Goal: Task Accomplishment & Management: Use online tool/utility

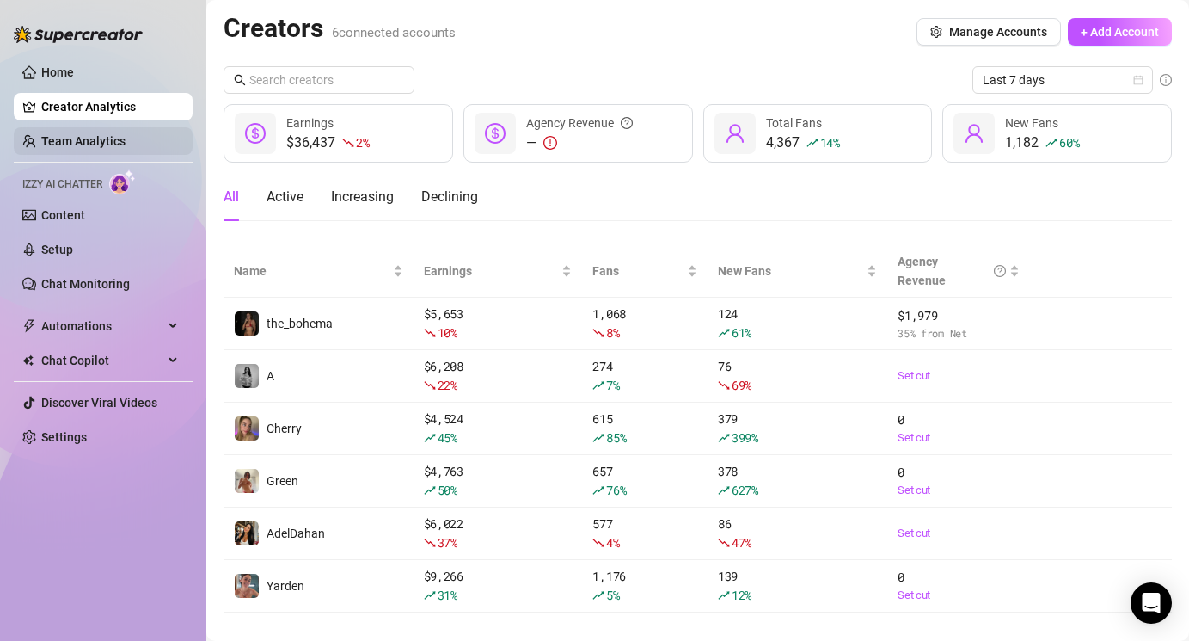
click at [100, 134] on link "Team Analytics" at bounding box center [83, 141] width 84 height 14
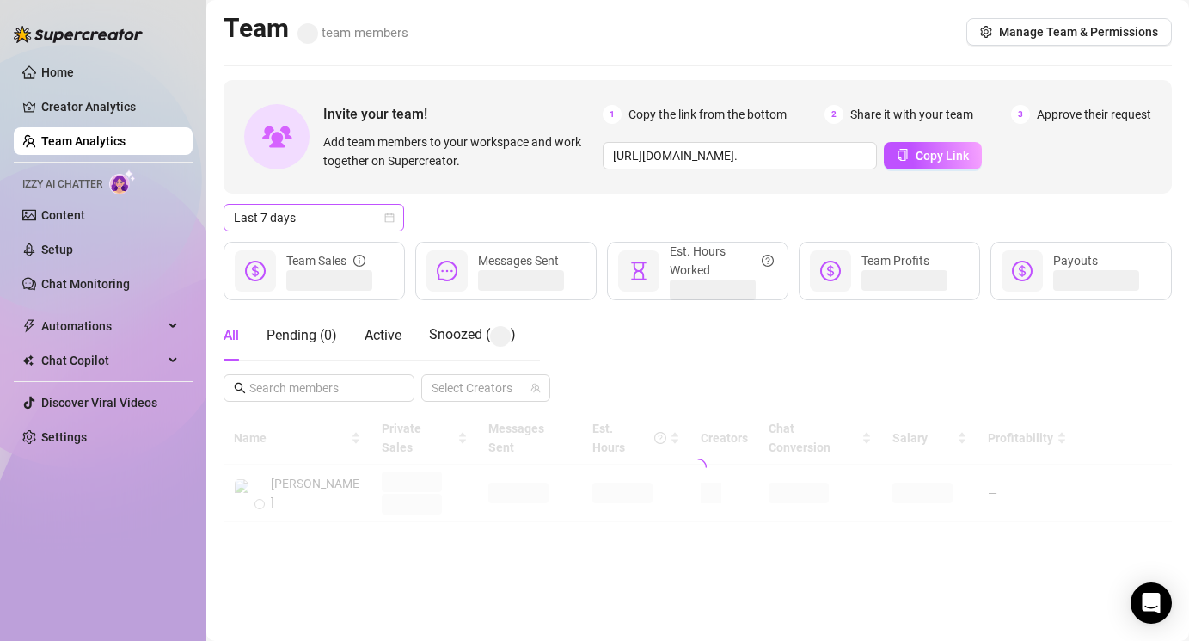
click at [296, 214] on span "Last 7 days" at bounding box center [314, 218] width 160 height 26
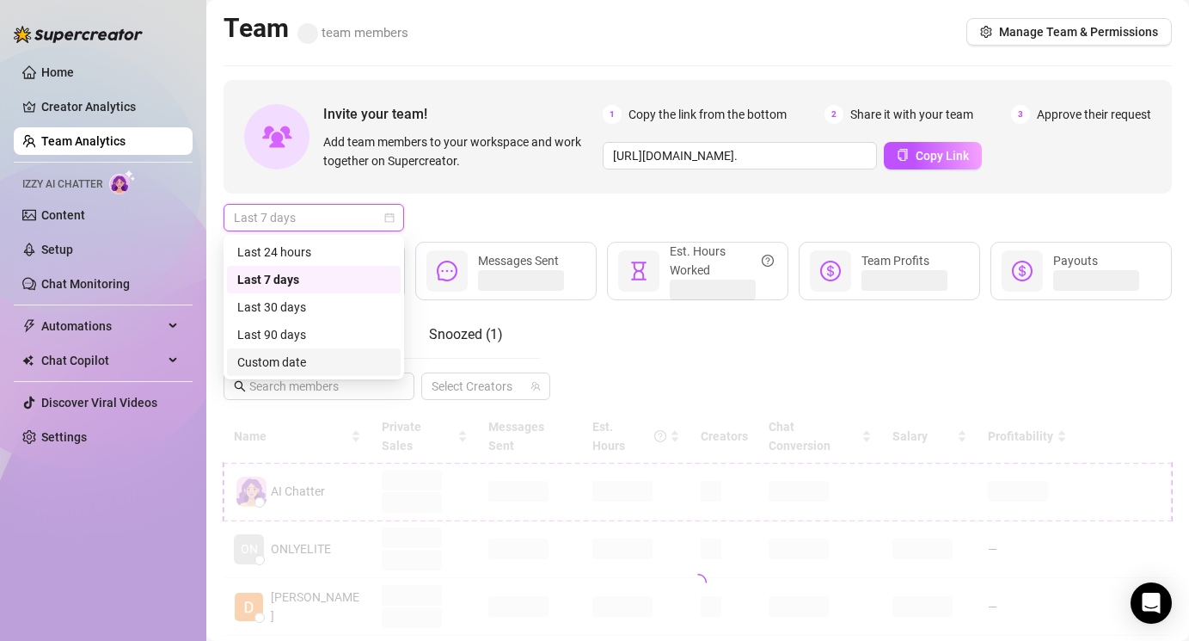
click at [312, 365] on div "Custom date" at bounding box center [313, 362] width 153 height 19
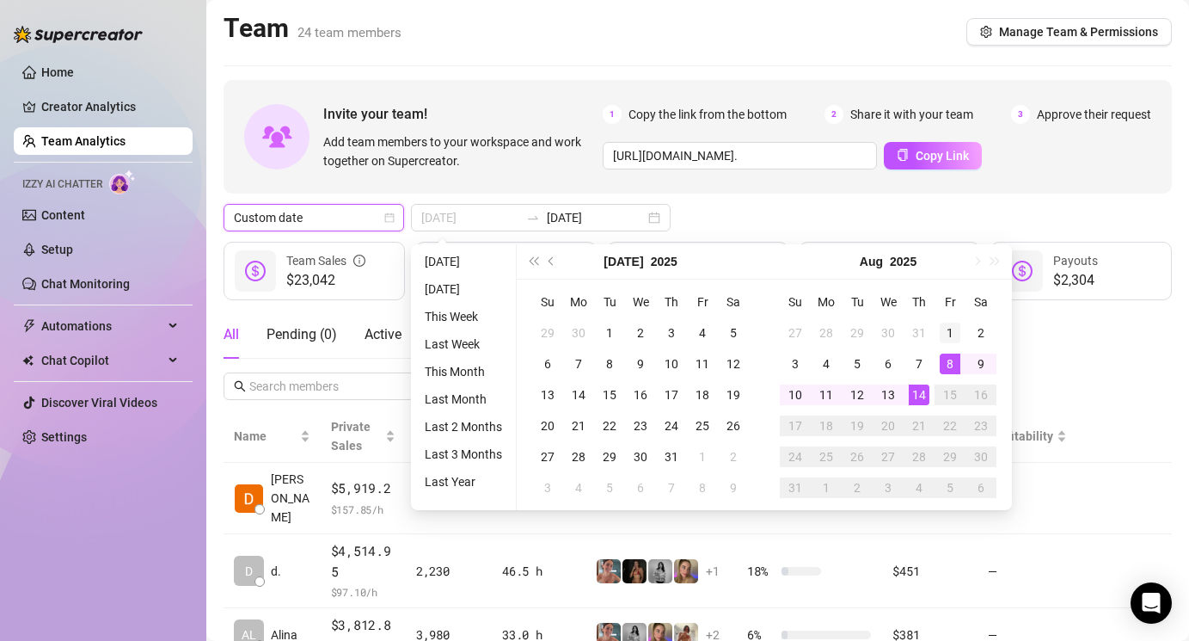
type input "[DATE]"
click at [955, 334] on div "1" at bounding box center [950, 332] width 21 height 21
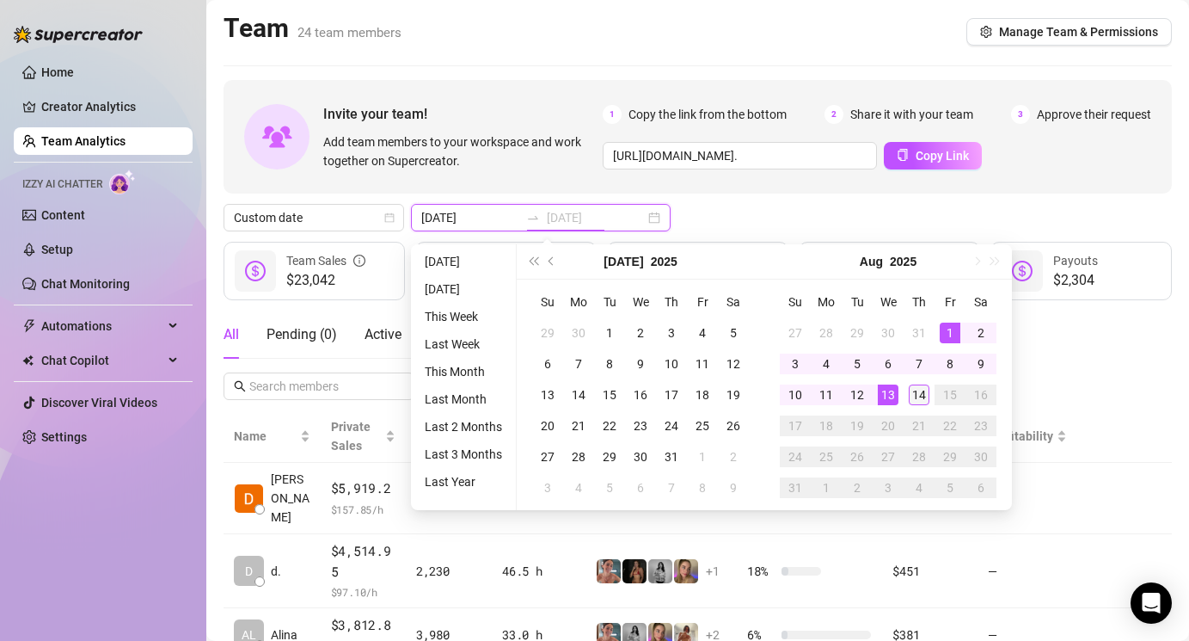
type input "[DATE]"
click at [921, 393] on div "14" at bounding box center [919, 394] width 21 height 21
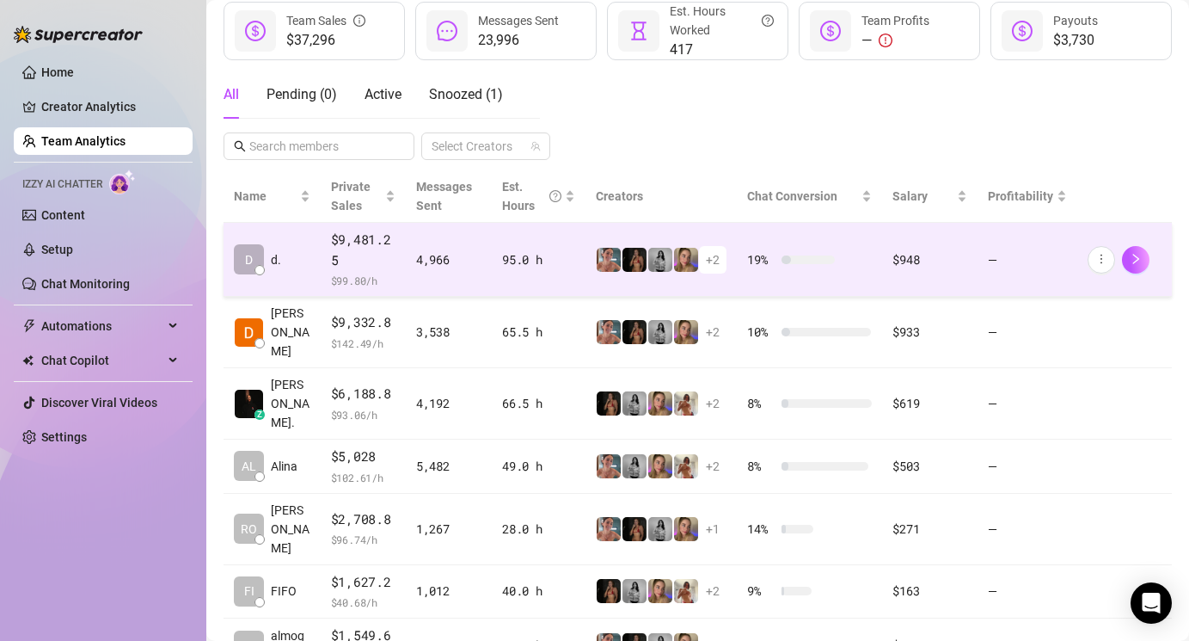
scroll to position [220, 0]
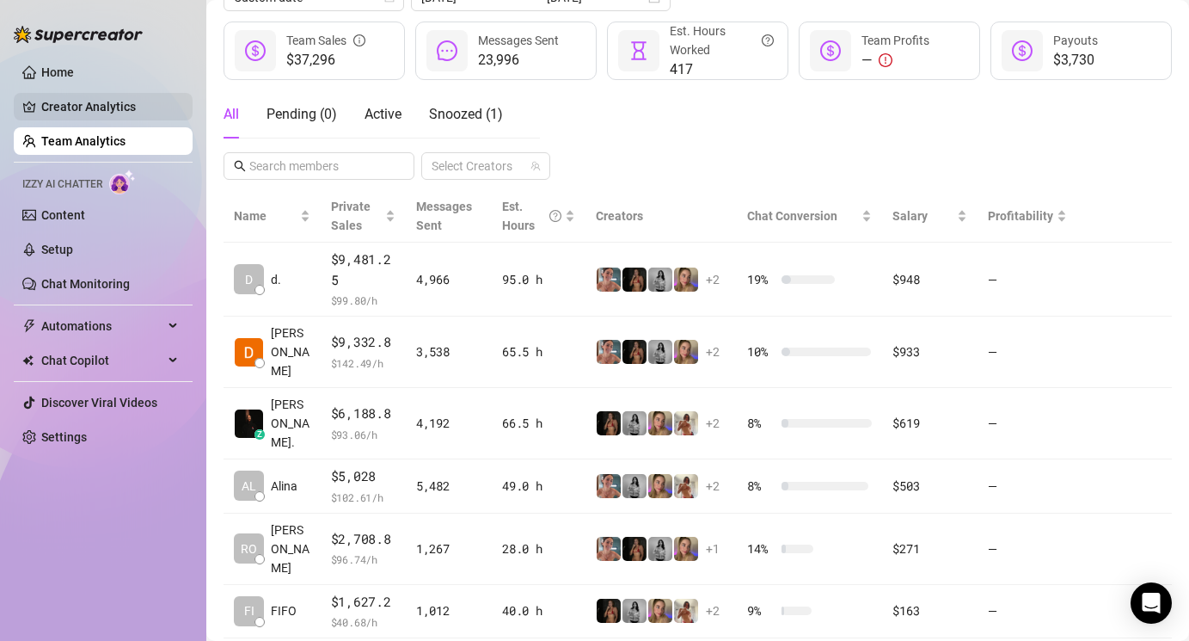
click at [84, 107] on link "Creator Analytics" at bounding box center [110, 107] width 138 height 28
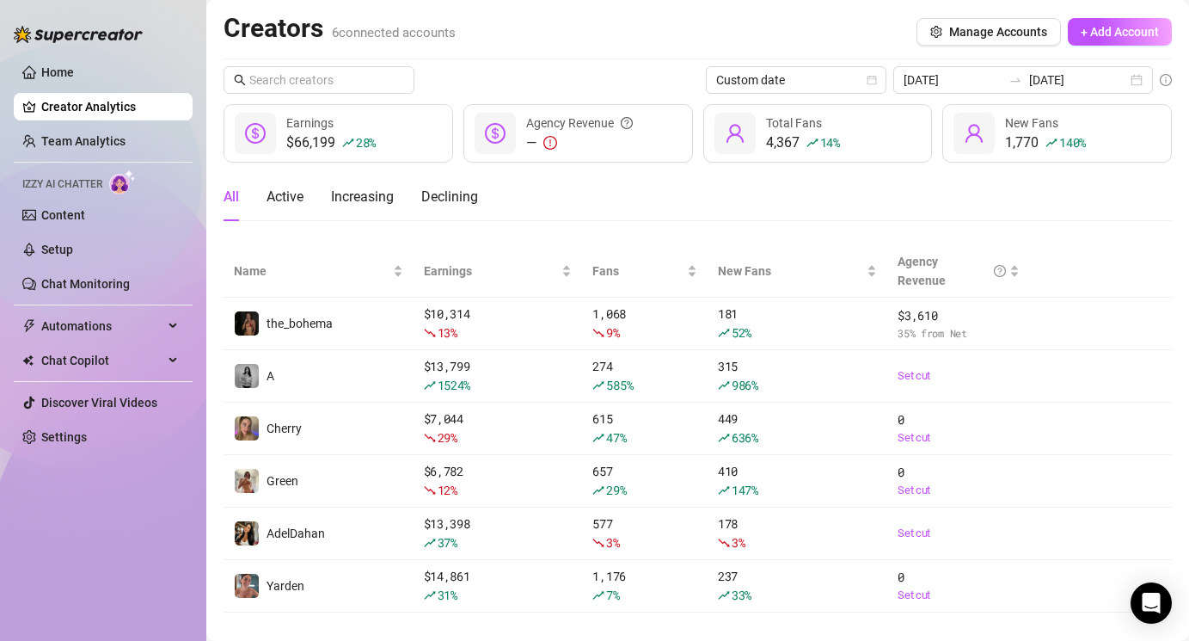
drag, startPoint x: 762, startPoint y: 613, endPoint x: 673, endPoint y: 200, distance: 423.2
click at [673, 200] on main "Creators 6 connected accounts Manage Accounts + Add Account Custom date [DATE] …" at bounding box center [697, 332] width 983 height 664
click at [759, 200] on div "All Active Increasing Declining" at bounding box center [698, 197] width 949 height 48
drag, startPoint x: 344, startPoint y: 140, endPoint x: 283, endPoint y: 138, distance: 61.1
click at [282, 138] on div "$66,199 28 % Earnings" at bounding box center [339, 133] width 230 height 58
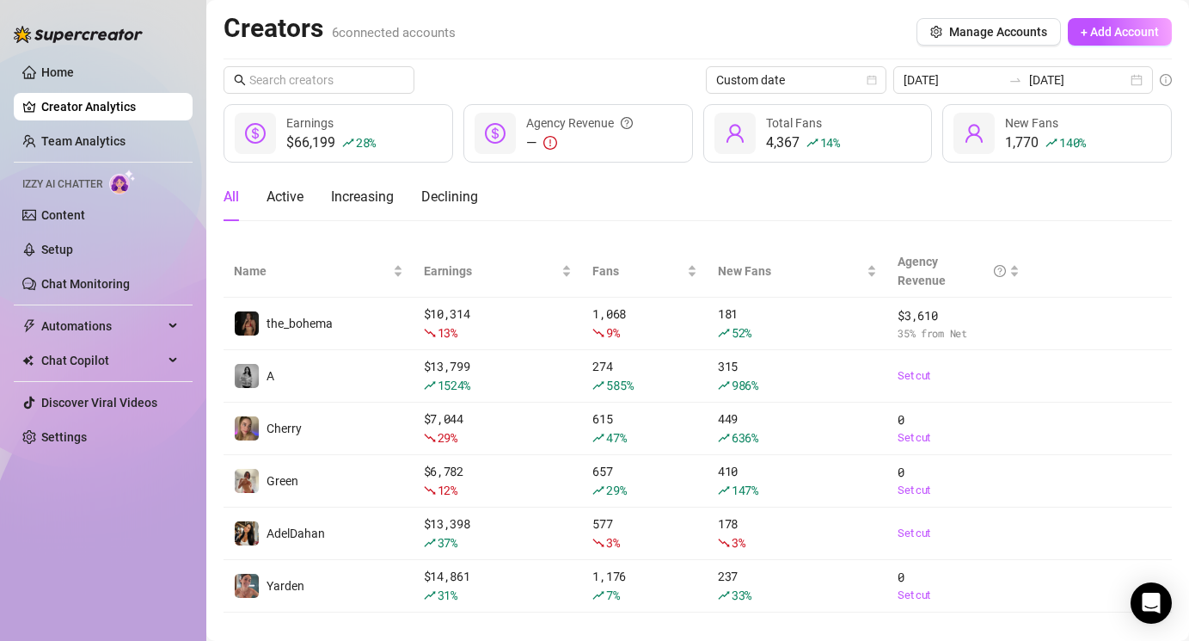
click at [324, 144] on div "$66,199 28 %" at bounding box center [330, 142] width 89 height 21
click at [677, 191] on div "All Active Increasing Declining" at bounding box center [698, 197] width 949 height 48
drag, startPoint x: 842, startPoint y: 124, endPoint x: 759, endPoint y: 170, distance: 94.7
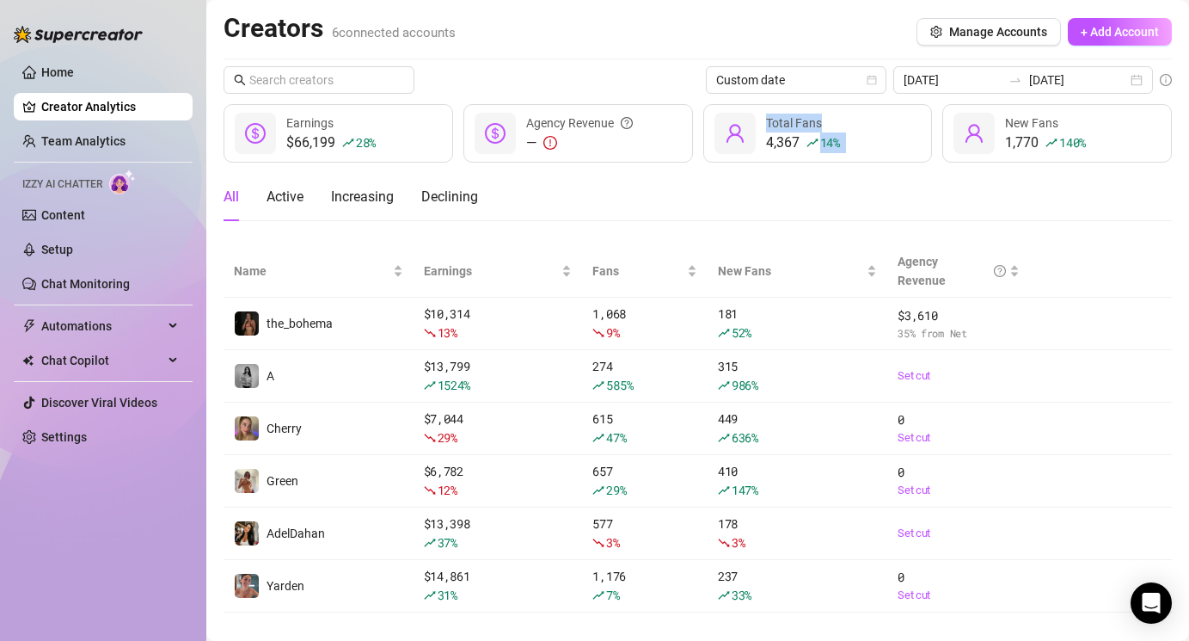
click at [782, 167] on div "Custom date [DATE] [DATE] $66,199 28 % Earnings — Agency Revenue 4,367 14 % Tot…" at bounding box center [698, 339] width 949 height 546
click at [759, 170] on div "Custom date [DATE] [DATE] $66,199 28 % Earnings — Agency Revenue 4,367 14 % Tot…" at bounding box center [698, 339] width 949 height 546
click at [100, 349] on span "Chat Copilot" at bounding box center [102, 361] width 122 height 28
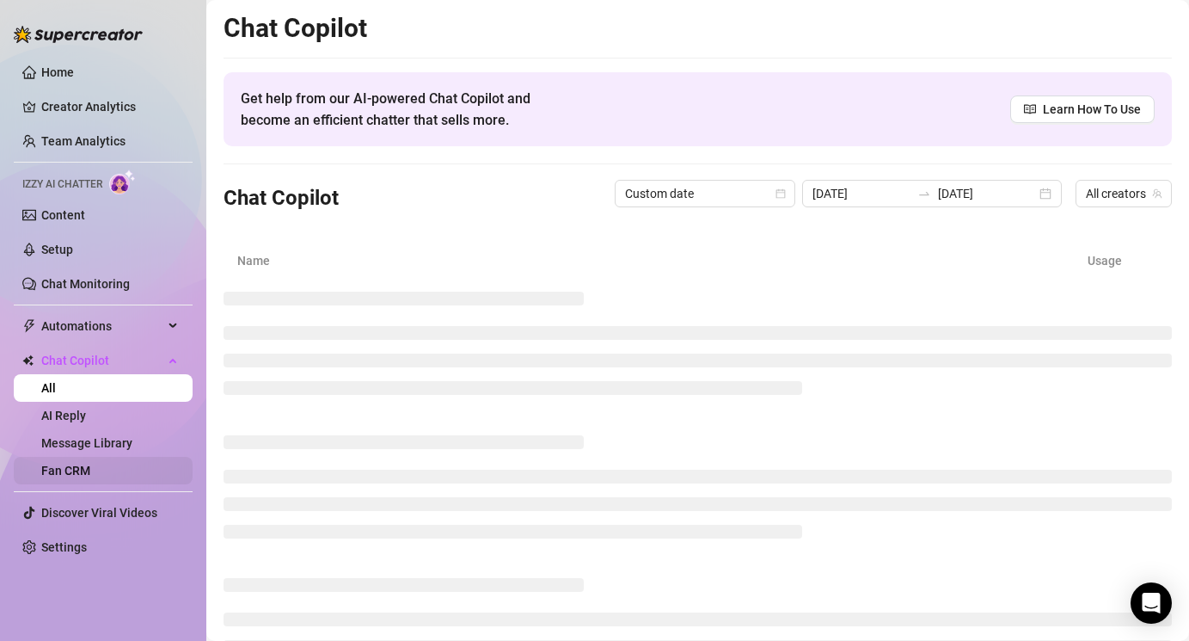
click at [87, 470] on link "Fan CRM" at bounding box center [65, 471] width 49 height 14
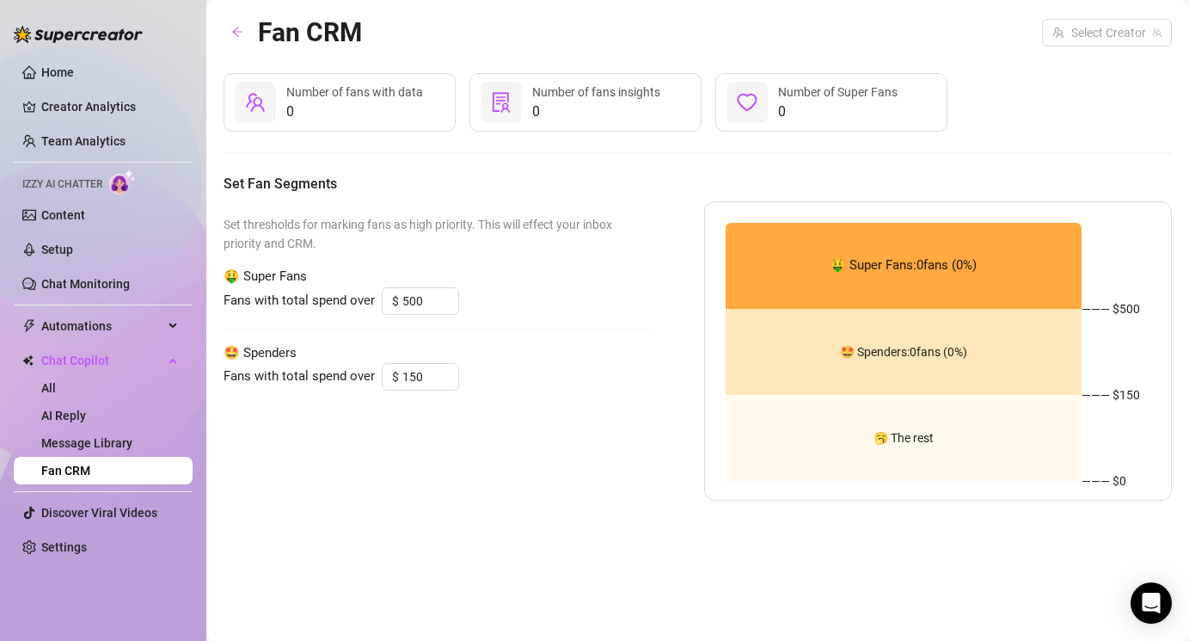
type input "600"
type input "100"
